Goal: Transaction & Acquisition: Purchase product/service

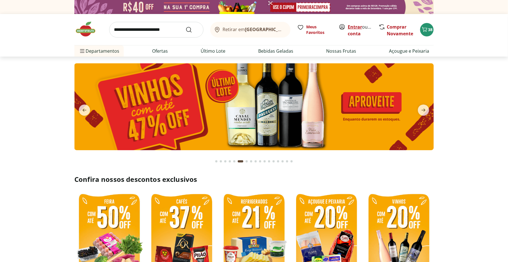
click at [351, 25] on link "Entrar" at bounding box center [355, 27] width 14 height 6
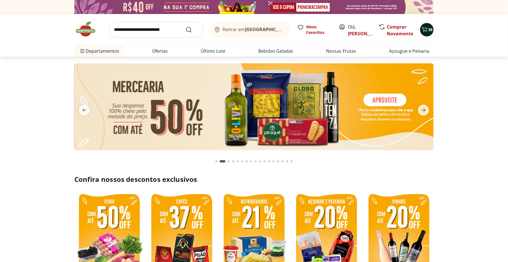
click at [424, 29] on icon "Carrinho" at bounding box center [424, 29] width 7 height 7
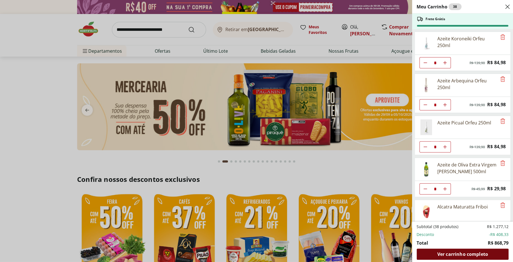
click at [449, 252] on span "Ver carrinho completo" at bounding box center [462, 254] width 51 height 4
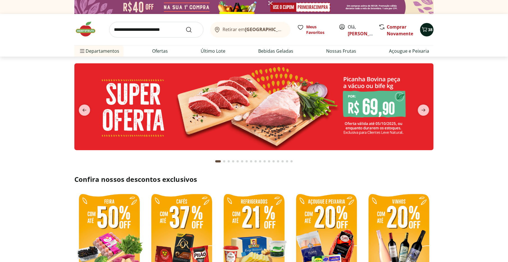
click at [424, 29] on icon "Carrinho" at bounding box center [424, 29] width 7 height 7
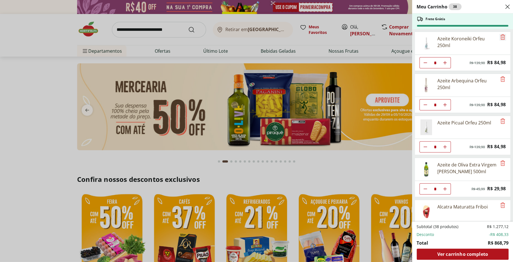
click at [501, 36] on icon "Remove" at bounding box center [503, 37] width 7 height 7
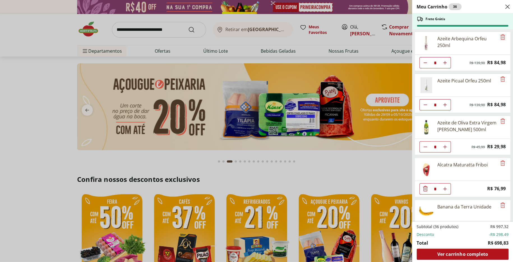
click at [501, 35] on icon "Remove" at bounding box center [503, 36] width 4 height 5
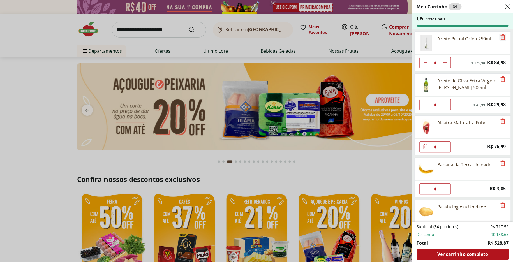
click at [501, 35] on icon "Remove" at bounding box center [503, 36] width 4 height 5
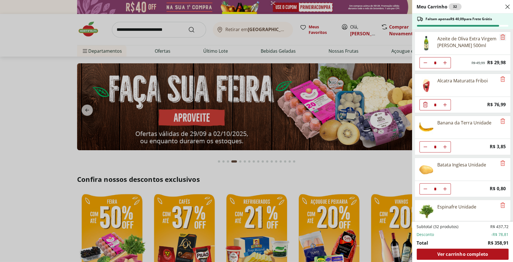
click at [501, 35] on icon "Remove" at bounding box center [503, 36] width 4 height 5
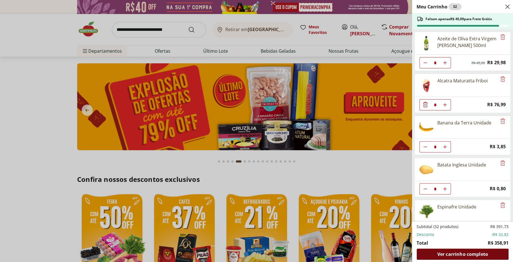
click at [471, 253] on span "Ver carrinho completo" at bounding box center [462, 254] width 51 height 4
